Goal: Information Seeking & Learning: Understand process/instructions

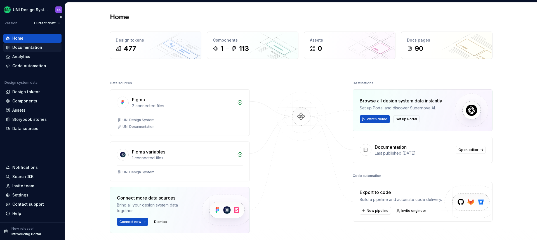
click at [24, 49] on div "Documentation" at bounding box center [27, 48] width 30 height 6
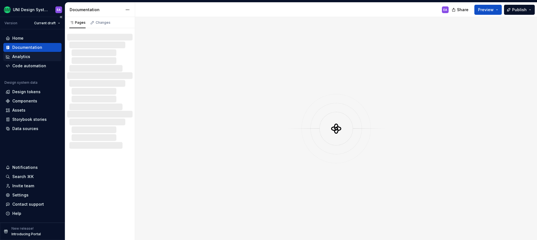
click at [23, 56] on div "Analytics" at bounding box center [21, 57] width 18 height 6
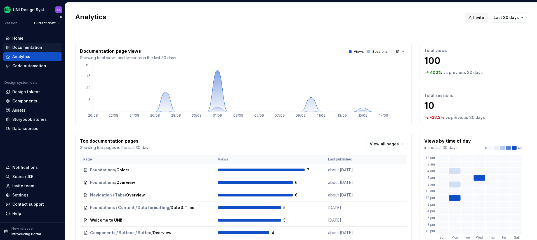
click at [29, 46] on div "Documentation" at bounding box center [27, 48] width 30 height 6
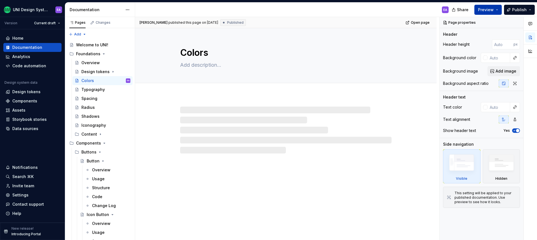
click at [498, 10] on button "Preview" at bounding box center [487, 10] width 27 height 10
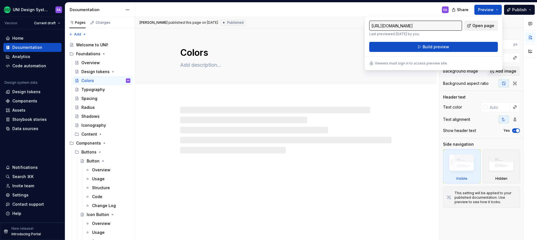
click at [483, 27] on span "Open page" at bounding box center [483, 26] width 22 height 6
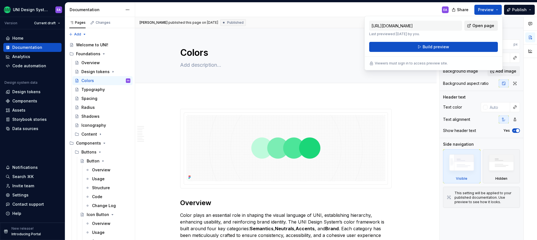
type textarea "*"
